Goal: Information Seeking & Learning: Understand process/instructions

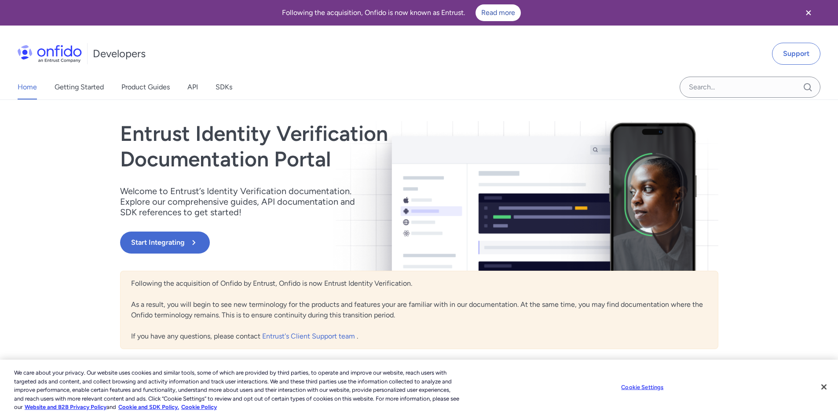
click at [811, 12] on icon "Close banner" at bounding box center [808, 12] width 11 height 11
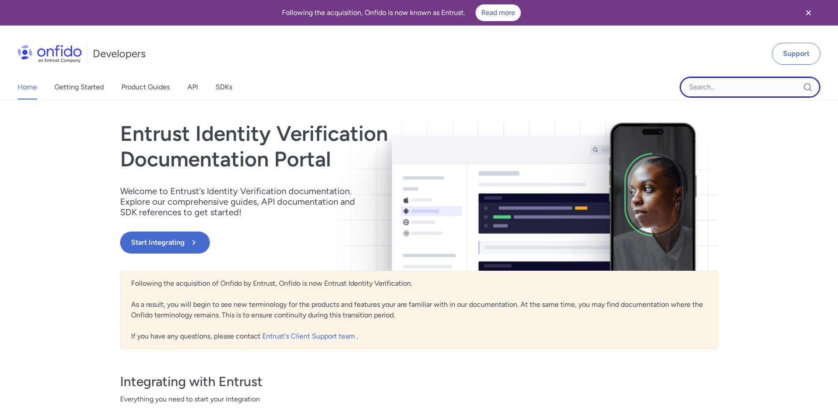
click at [718, 85] on input "Onfido search input field" at bounding box center [750, 87] width 141 height 21
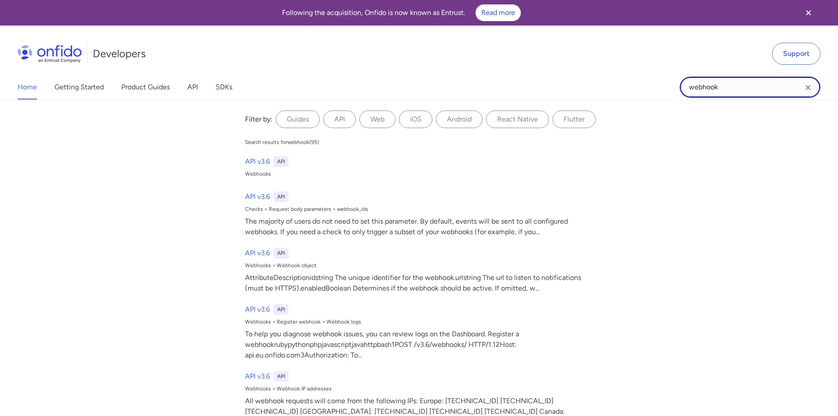
click at [688, 88] on input "webhook" at bounding box center [750, 87] width 141 height 21
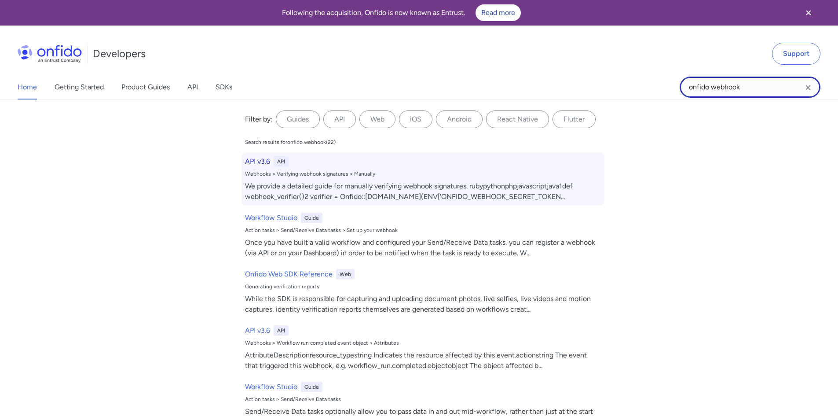
type input "onfido webhook"
click at [276, 171] on div "Webhooks > Verifying webhook signatures > Manually" at bounding box center [422, 173] width 355 height 7
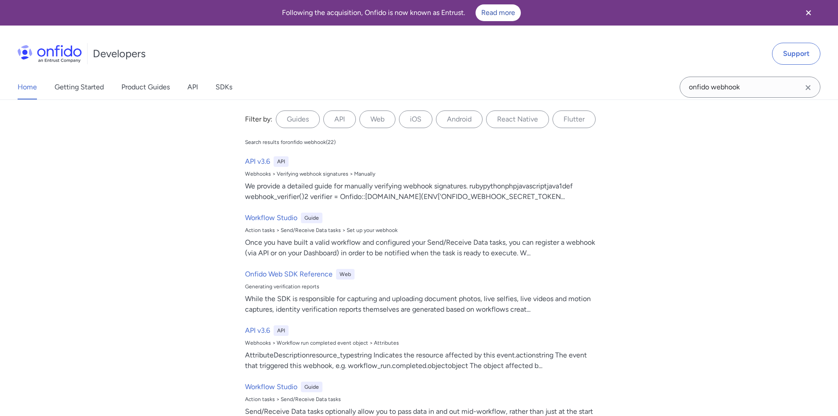
select select "http"
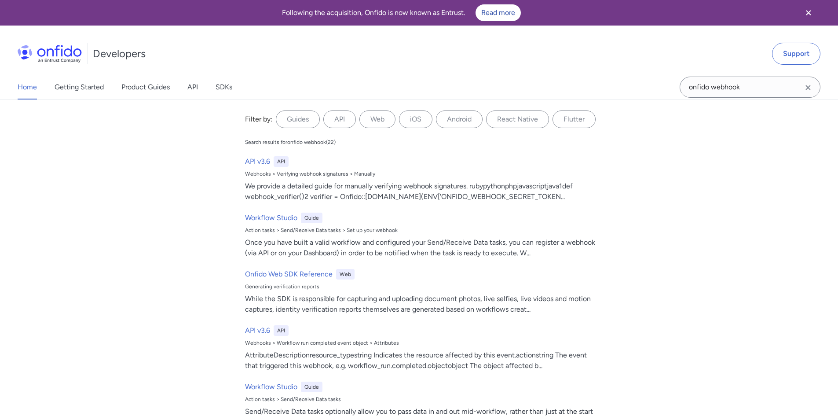
select select "http"
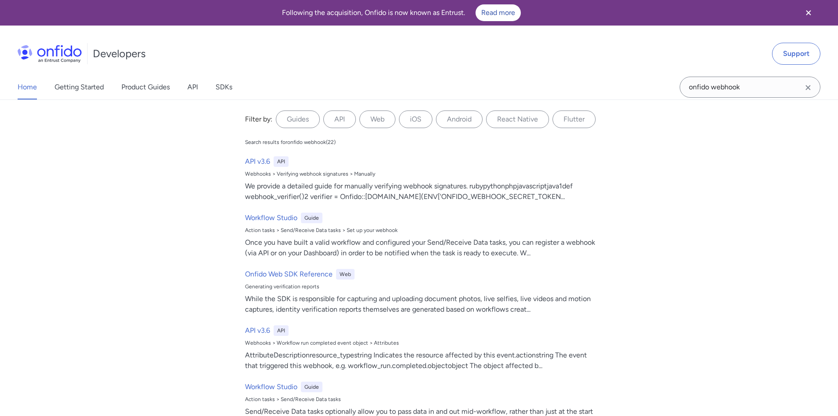
select select "http"
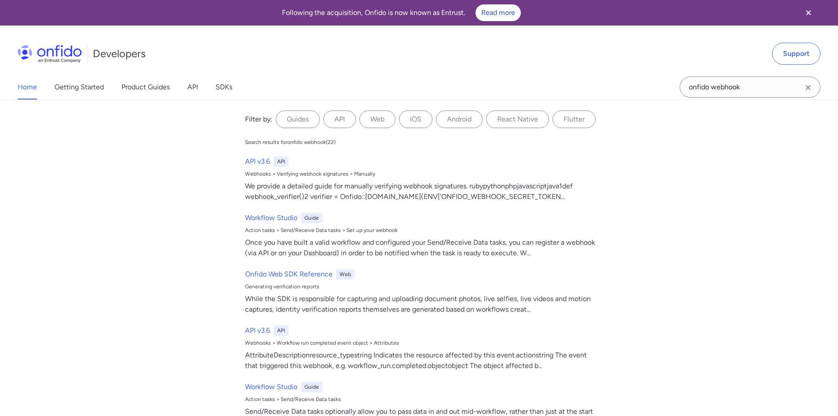
select select "http"
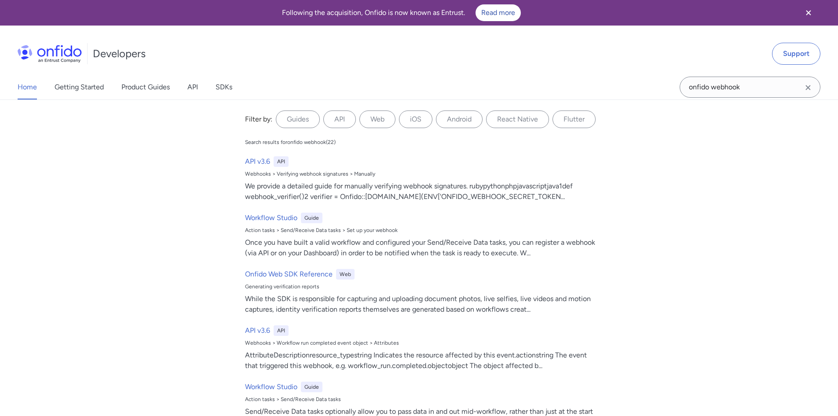
select select "http"
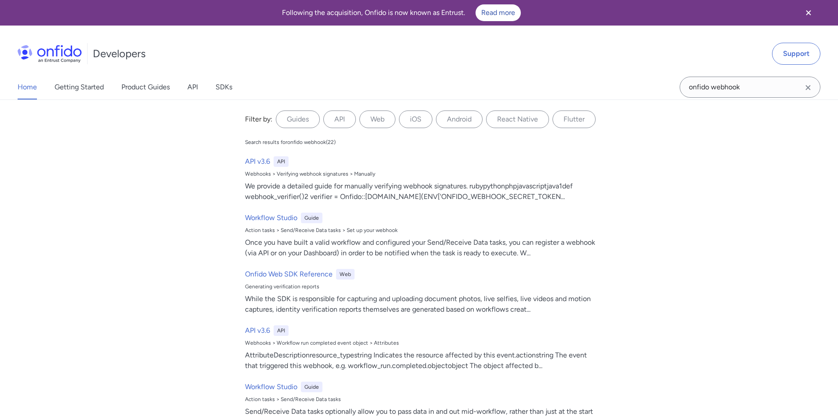
select select "http"
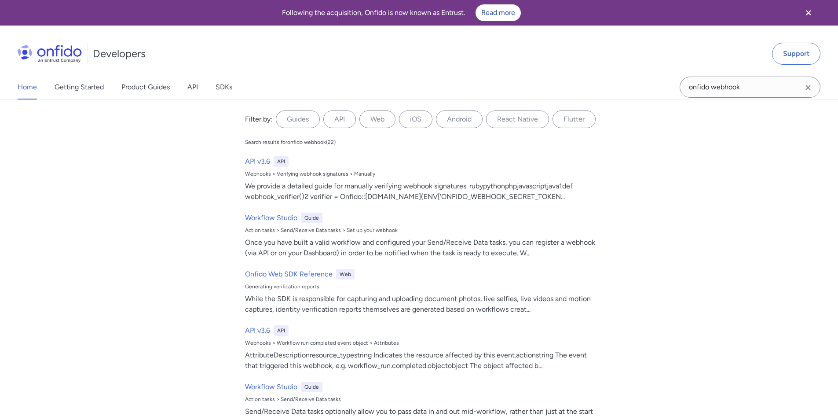
select select "http"
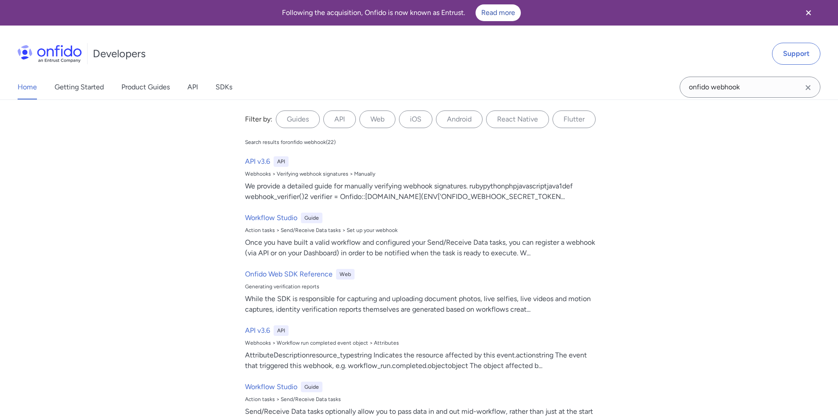
select select "http"
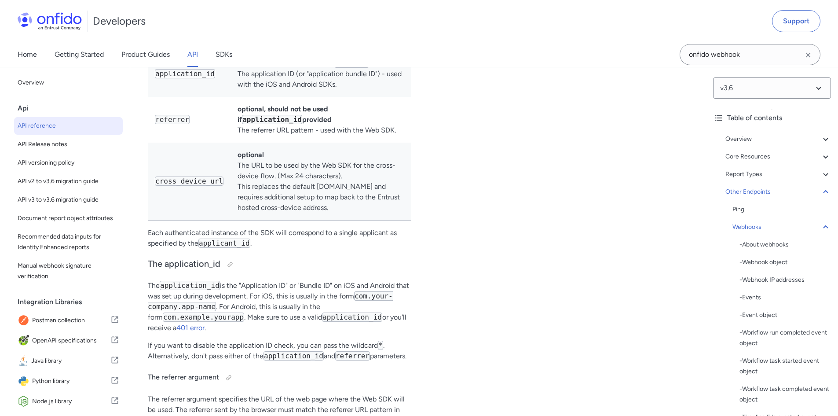
scroll to position [72913, 0]
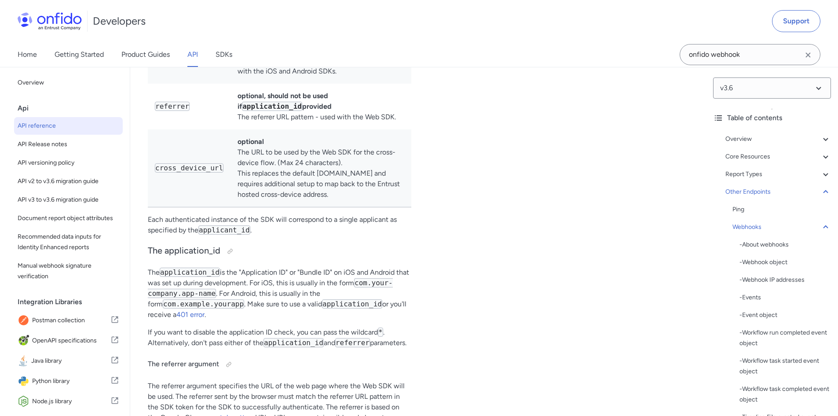
scroll to position [72928, 0]
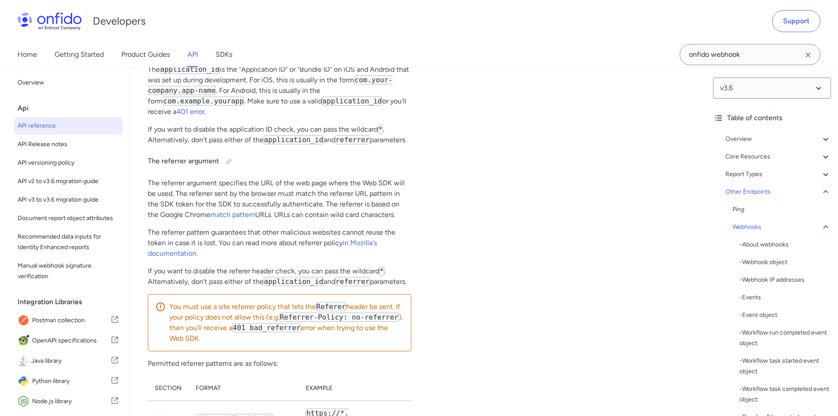
scroll to position [73236, 0]
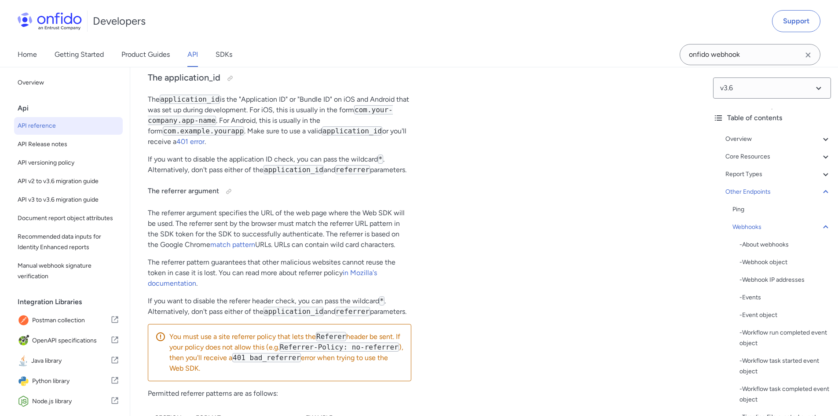
scroll to position [73099, 0]
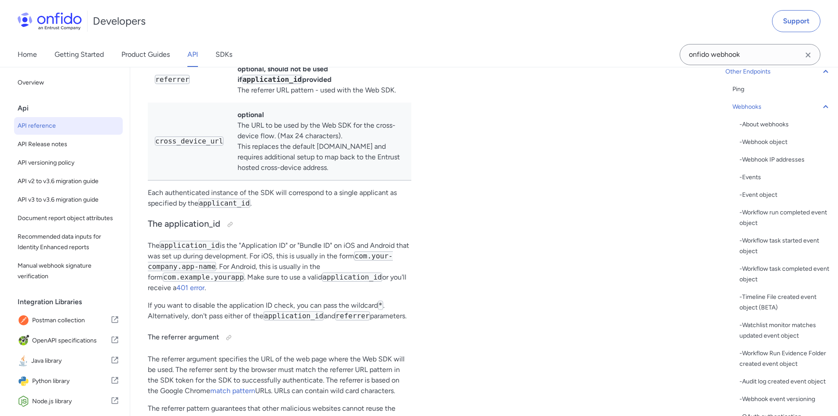
scroll to position [72945, 0]
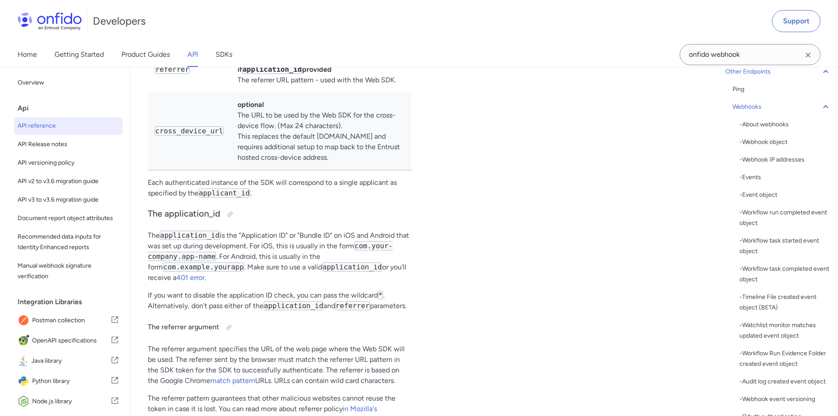
scroll to position [72964, 0]
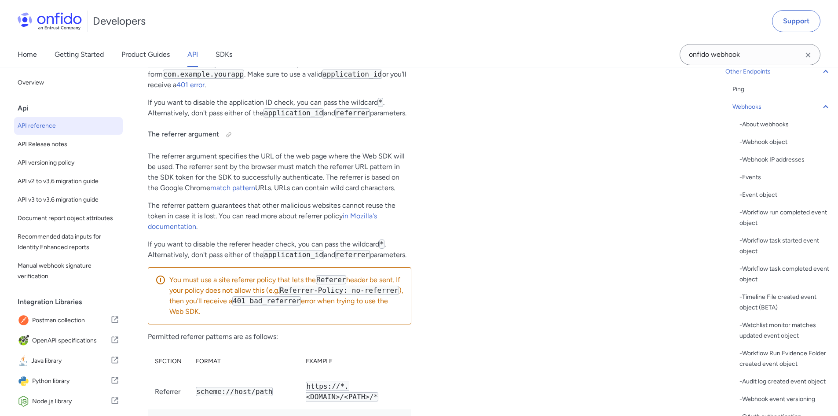
scroll to position [73061, 0]
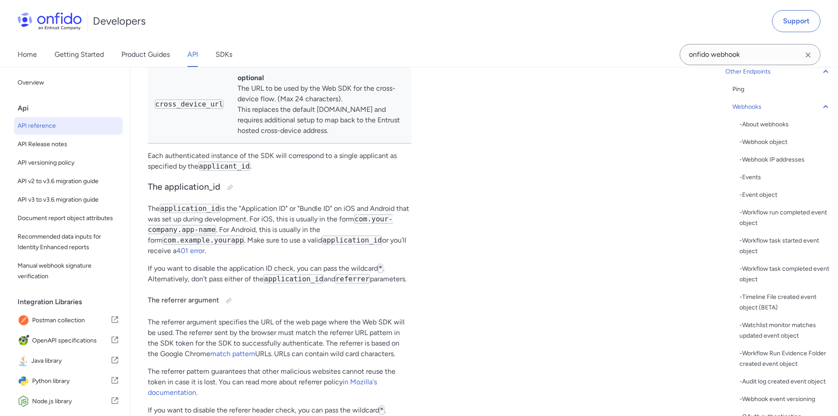
scroll to position [72977, 0]
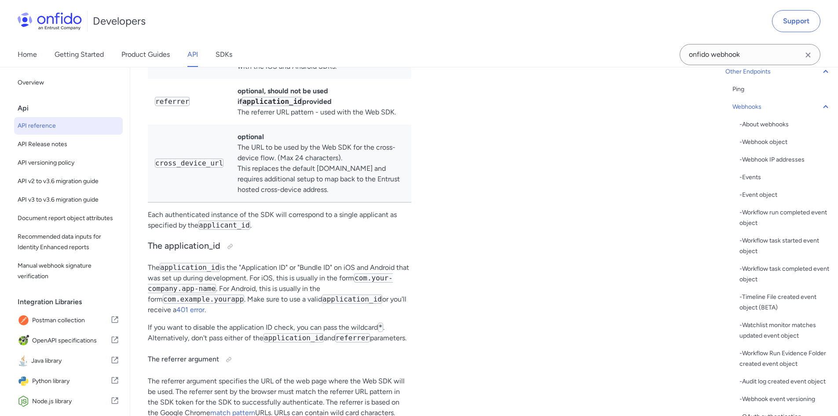
scroll to position [72933, 0]
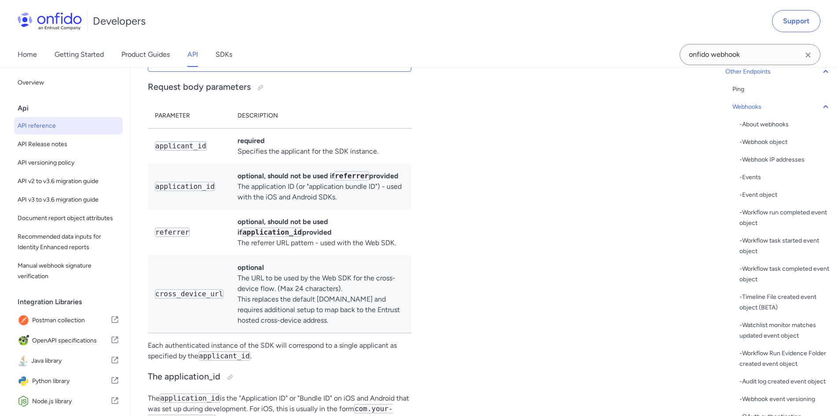
scroll to position [72801, 0]
